Goal: Information Seeking & Learning: Learn about a topic

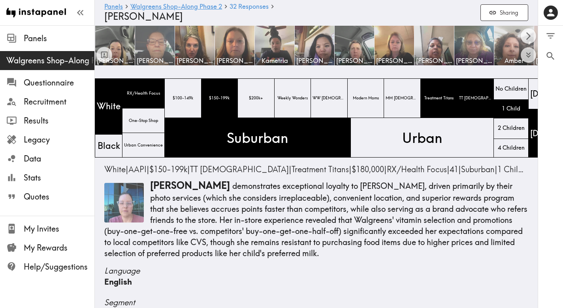
click at [146, 47] on img at bounding box center [155, 46] width 42 height 42
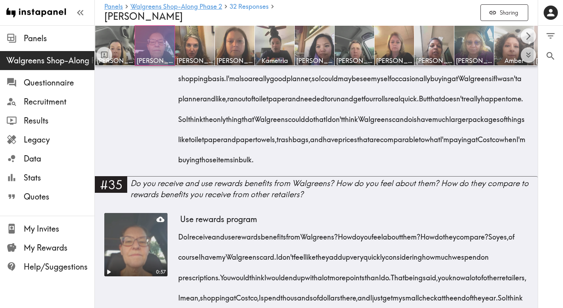
scroll to position [3141, 0]
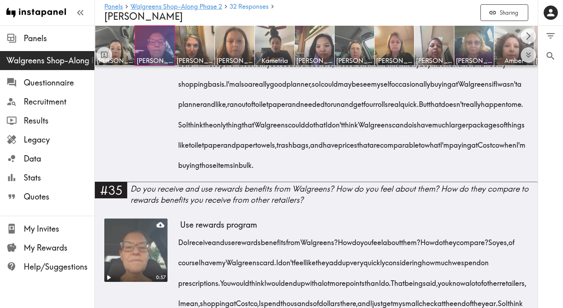
click at [138, 155] on div "0:55" at bounding box center [135, 91] width 63 height 182
click at [145, 63] on div "0:55" at bounding box center [135, 58] width 63 height 9
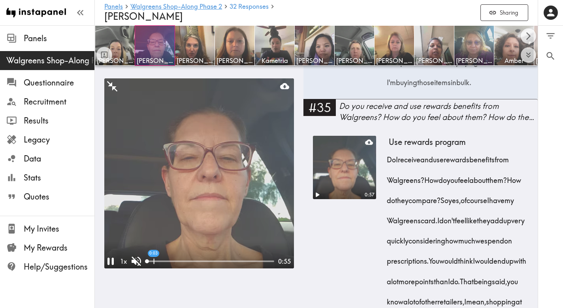
scroll to position [5183, 0]
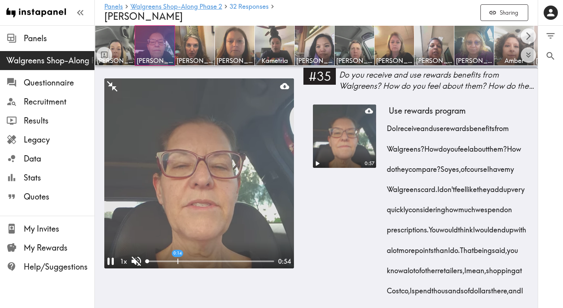
click at [178, 259] on div "0:14" at bounding box center [210, 261] width 128 height 8
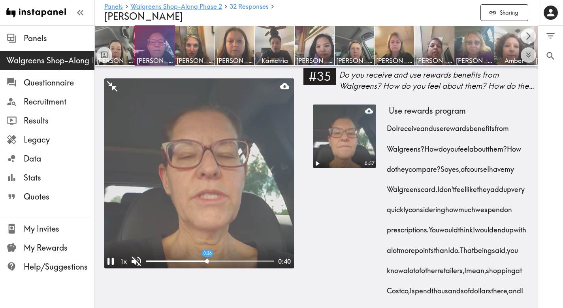
drag, startPoint x: 197, startPoint y: 257, endPoint x: 211, endPoint y: 257, distance: 13.8
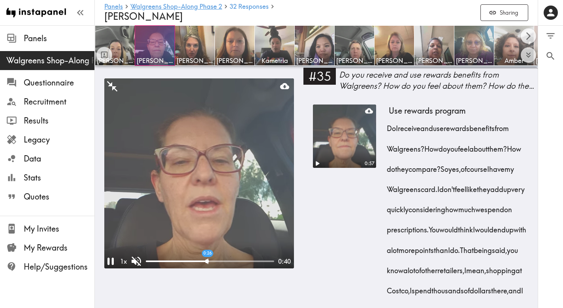
click at [211, 257] on div "0:26" at bounding box center [210, 261] width 128 height 8
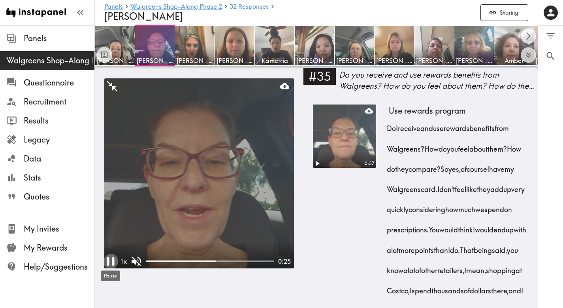
click at [110, 263] on icon "Pause" at bounding box center [110, 260] width 15 height 15
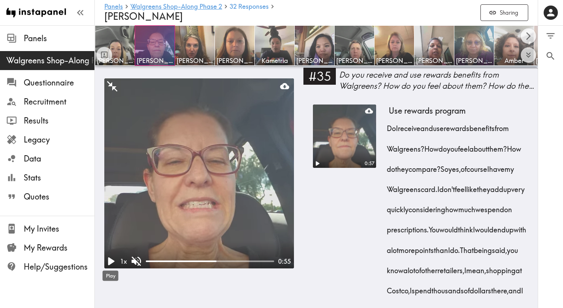
click at [112, 262] on icon "Play" at bounding box center [111, 261] width 6 height 8
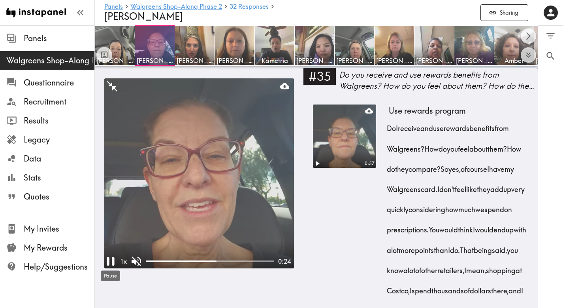
click at [112, 262] on icon "Pause" at bounding box center [111, 261] width 8 height 9
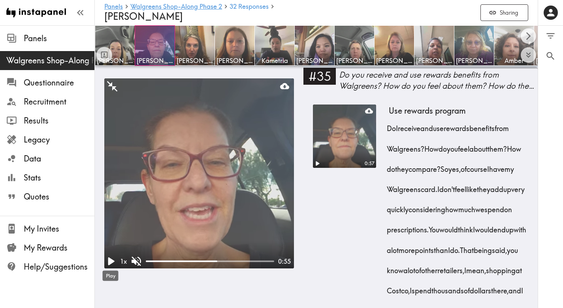
click at [112, 262] on icon "Play" at bounding box center [111, 261] width 6 height 8
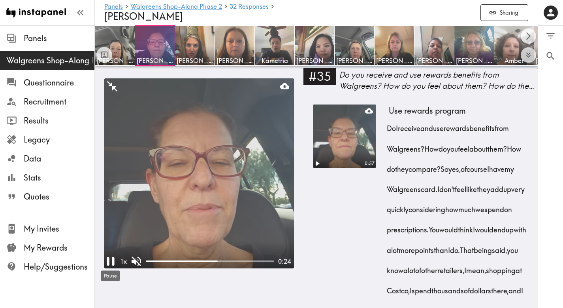
click at [112, 262] on icon "Pause" at bounding box center [111, 261] width 8 height 9
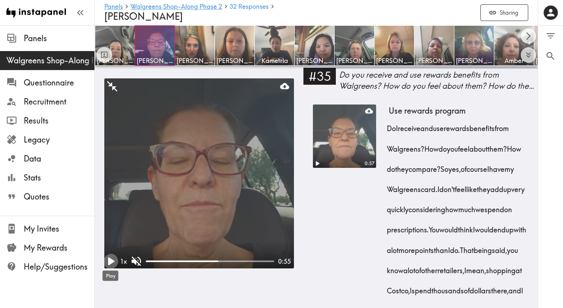
click at [112, 262] on icon "Play" at bounding box center [111, 261] width 6 height 8
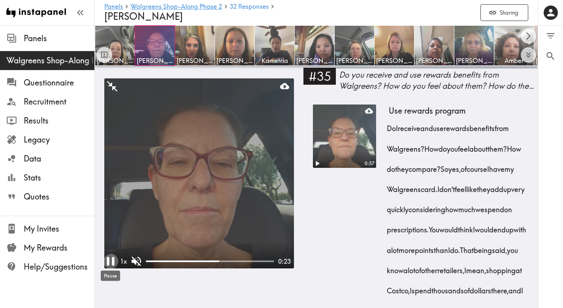
click at [112, 262] on icon "Pause" at bounding box center [111, 261] width 8 height 9
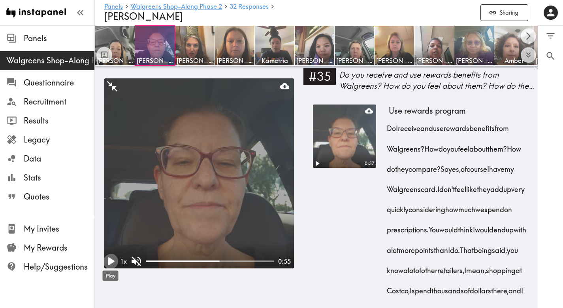
click at [112, 262] on icon "Play" at bounding box center [111, 261] width 6 height 8
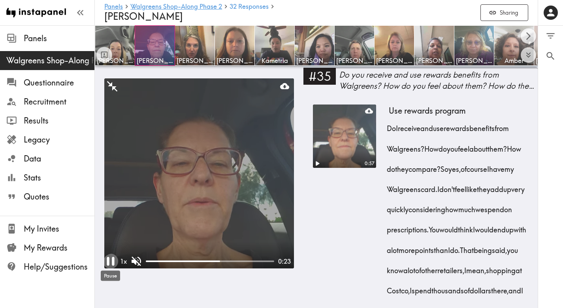
click at [112, 262] on icon "Pause" at bounding box center [111, 261] width 8 height 9
click at [112, 262] on icon "Play" at bounding box center [111, 261] width 6 height 8
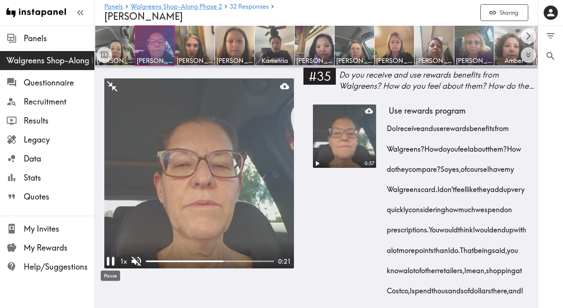
click at [112, 262] on icon "Pause" at bounding box center [111, 261] width 8 height 9
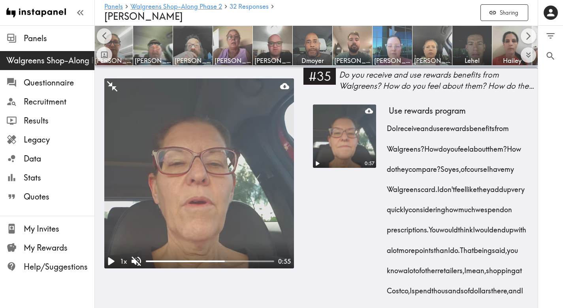
scroll to position [0, 835]
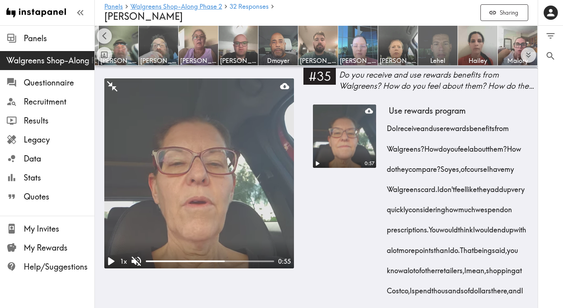
click at [442, 38] on img at bounding box center [438, 46] width 42 height 42
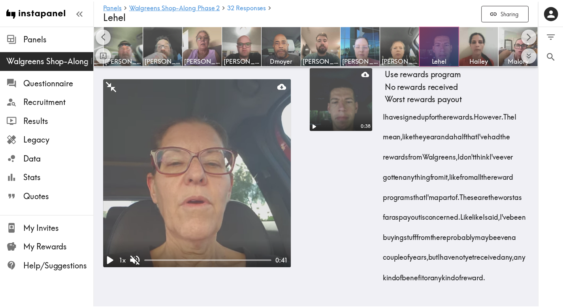
scroll to position [0, 829]
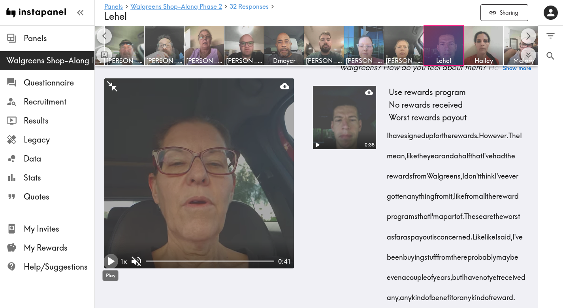
click at [112, 263] on icon "Play" at bounding box center [110, 260] width 15 height 15
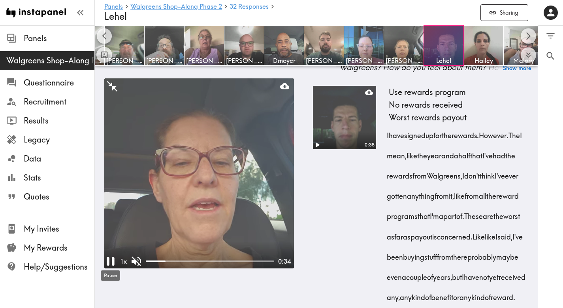
click at [110, 263] on icon "Pause" at bounding box center [110, 260] width 15 height 15
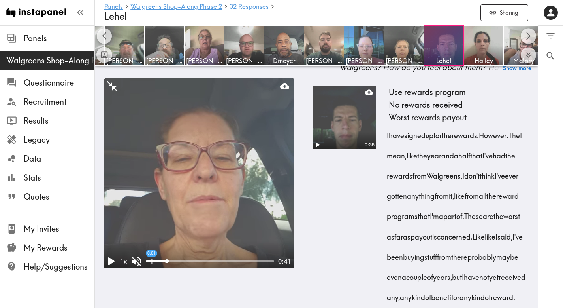
click at [151, 261] on div at bounding box center [156, 261] width 21 height 2
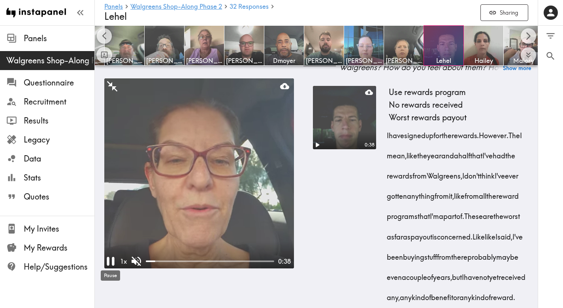
click at [110, 260] on icon "Pause" at bounding box center [110, 260] width 15 height 15
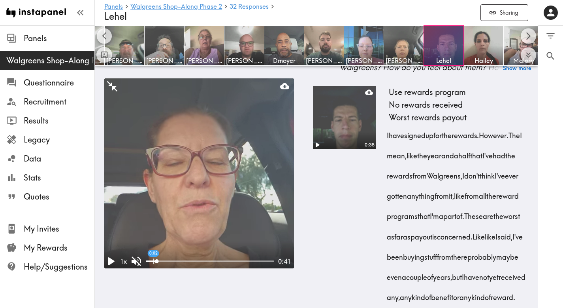
click at [153, 261] on div at bounding box center [151, 261] width 11 height 2
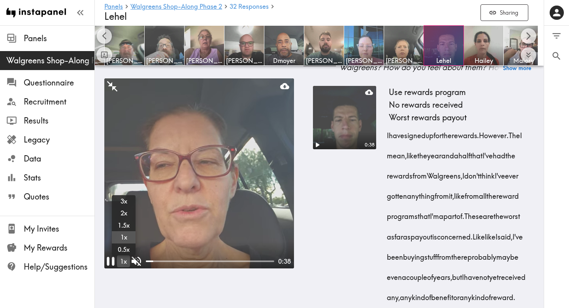
click at [123, 261] on div "1 x" at bounding box center [123, 261] width 13 height 12
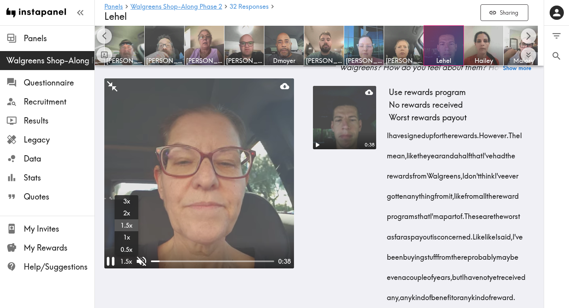
click at [114, 260] on icon "Pause" at bounding box center [111, 261] width 8 height 9
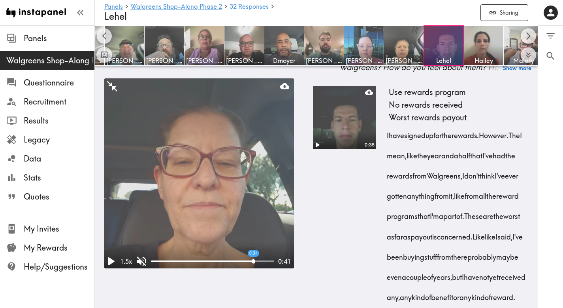
drag, startPoint x: 243, startPoint y: 258, endPoint x: 254, endPoint y: 260, distance: 11.6
click at [254, 260] on div "0:34" at bounding box center [212, 261] width 123 height 8
click at [250, 262] on div "0:33" at bounding box center [212, 261] width 123 height 8
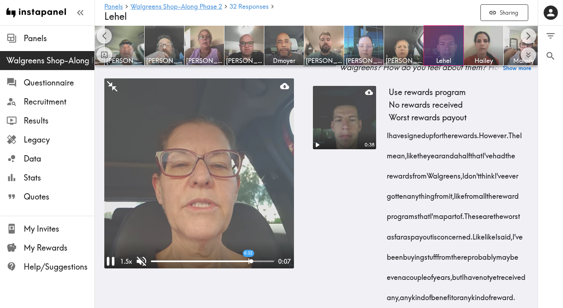
click at [249, 261] on div at bounding box center [201, 261] width 101 height 2
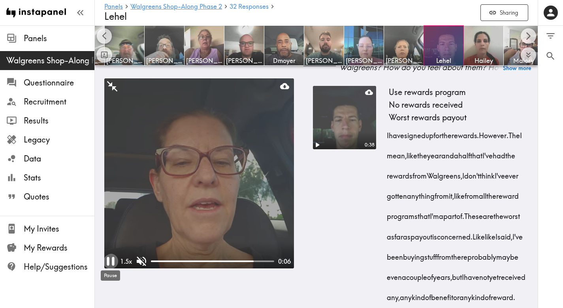
click at [109, 261] on icon "Pause" at bounding box center [111, 261] width 8 height 9
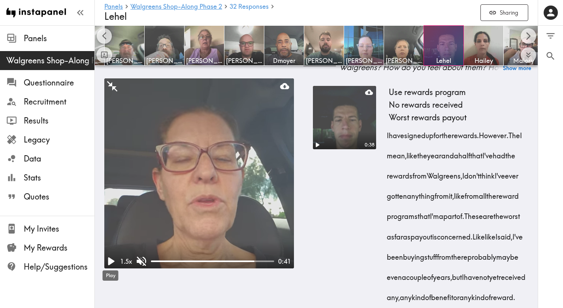
click at [109, 261] on icon "Play" at bounding box center [111, 261] width 6 height 8
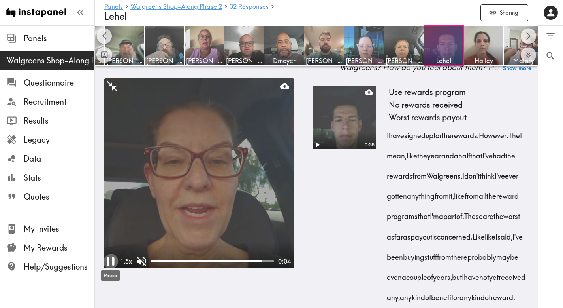
click at [109, 261] on icon "Pause" at bounding box center [111, 261] width 8 height 9
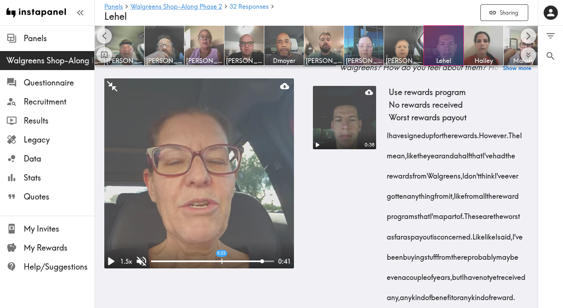
click at [222, 262] on div "0:23" at bounding box center [212, 261] width 123 height 8
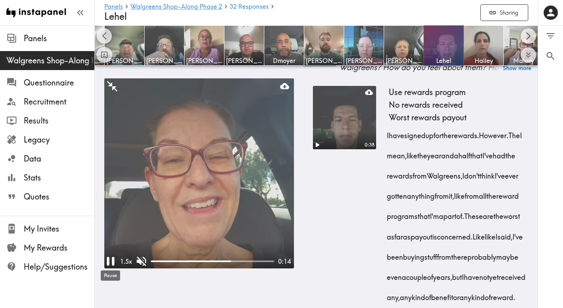
click at [108, 264] on icon "Pause" at bounding box center [111, 261] width 8 height 9
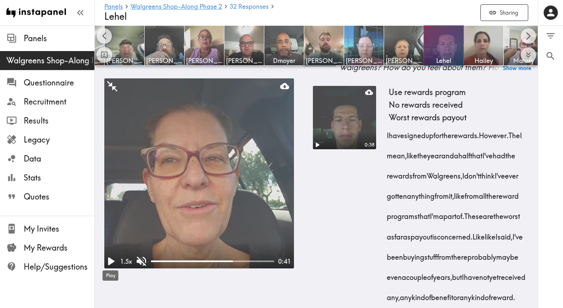
click at [108, 263] on icon "Play" at bounding box center [111, 261] width 6 height 8
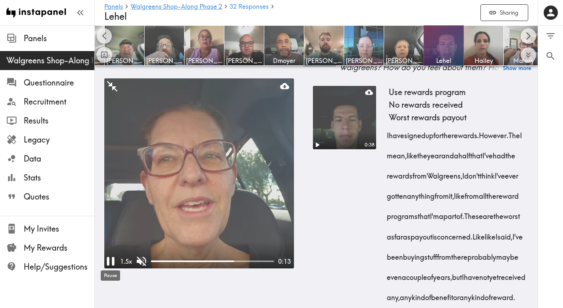
click at [108, 263] on icon "Pause" at bounding box center [111, 261] width 8 height 9
